Goal: Check status: Check status

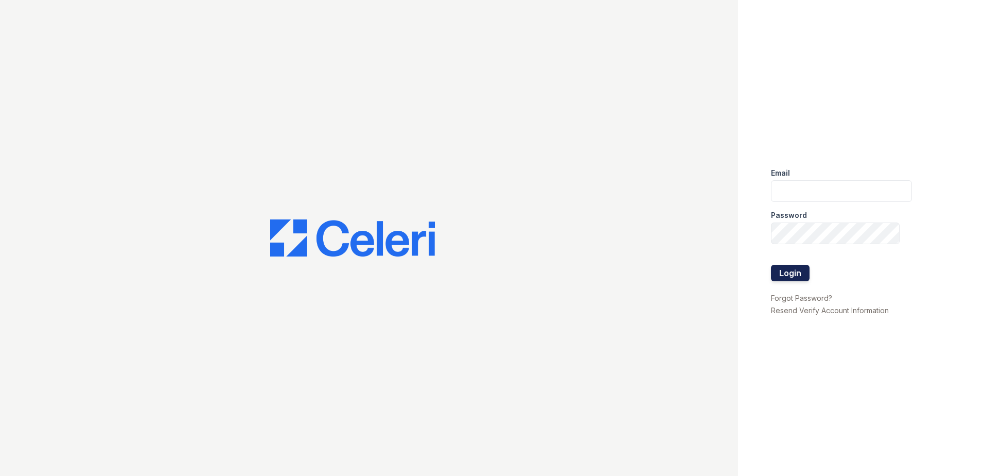
type input "[EMAIL_ADDRESS][DOMAIN_NAME]"
click at [789, 269] on button "Login" at bounding box center [790, 273] width 39 height 16
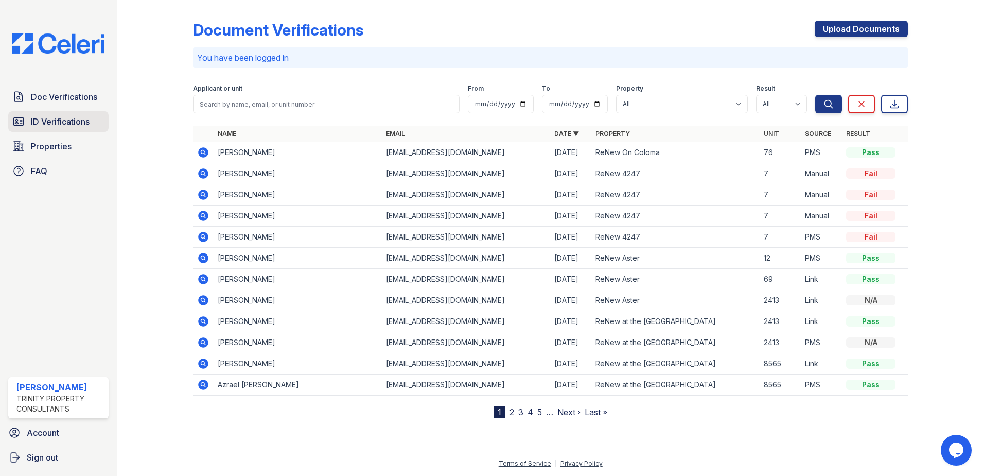
click at [74, 115] on span "ID Verifications" at bounding box center [60, 121] width 59 height 12
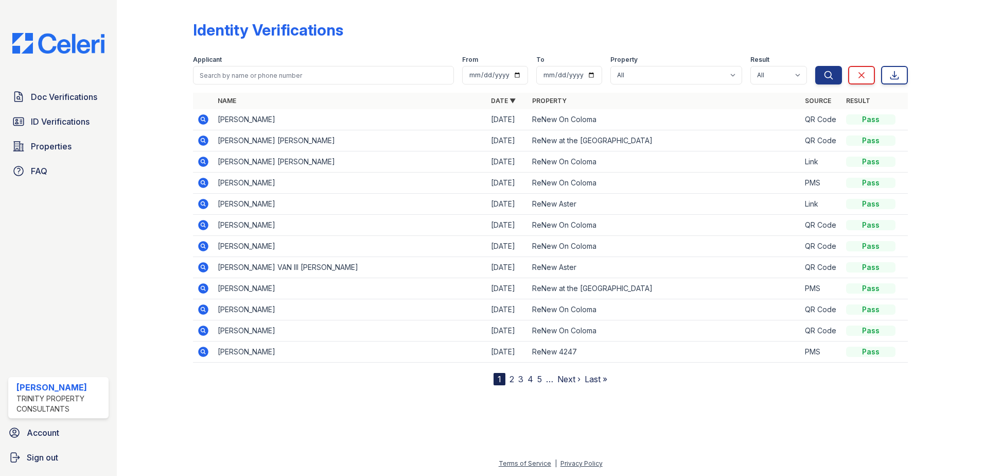
click at [201, 161] on icon at bounding box center [203, 161] width 12 height 12
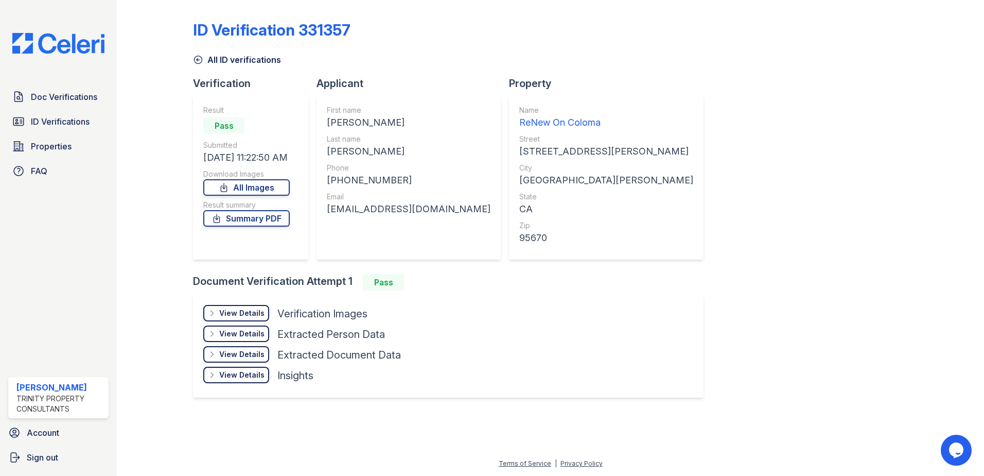
click at [230, 313] on div "View Details" at bounding box center [241, 313] width 45 height 10
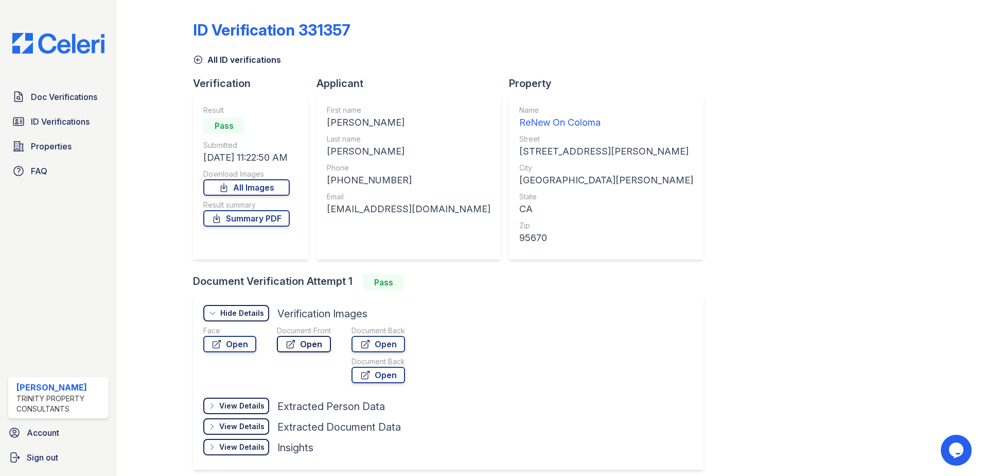
click at [302, 342] on link "Open" at bounding box center [304, 344] width 54 height 16
